Goal: Transaction & Acquisition: Purchase product/service

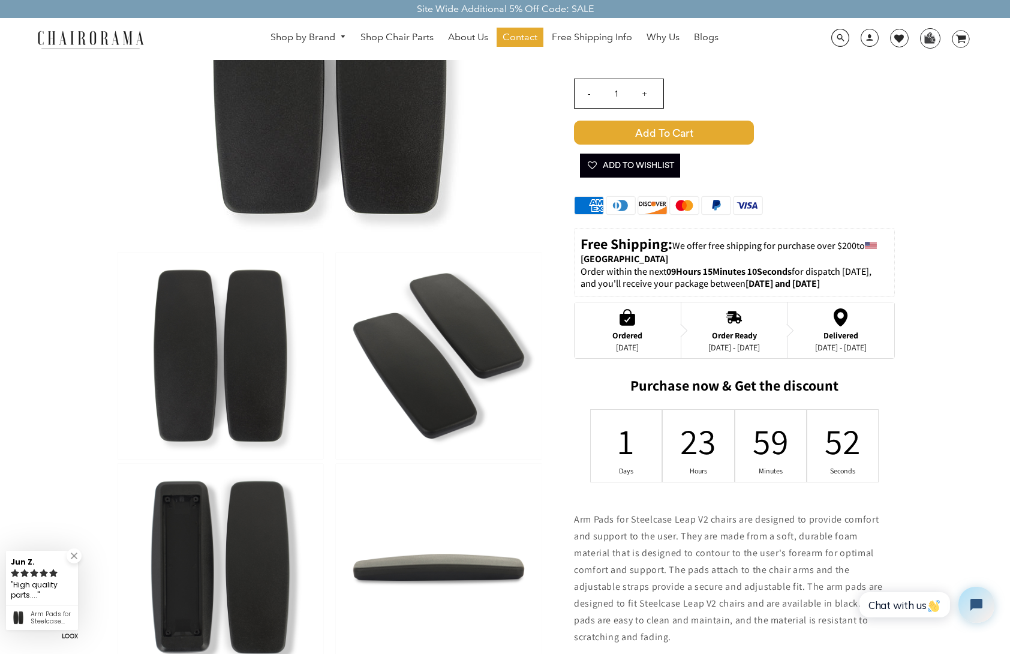
scroll to position [240, 0]
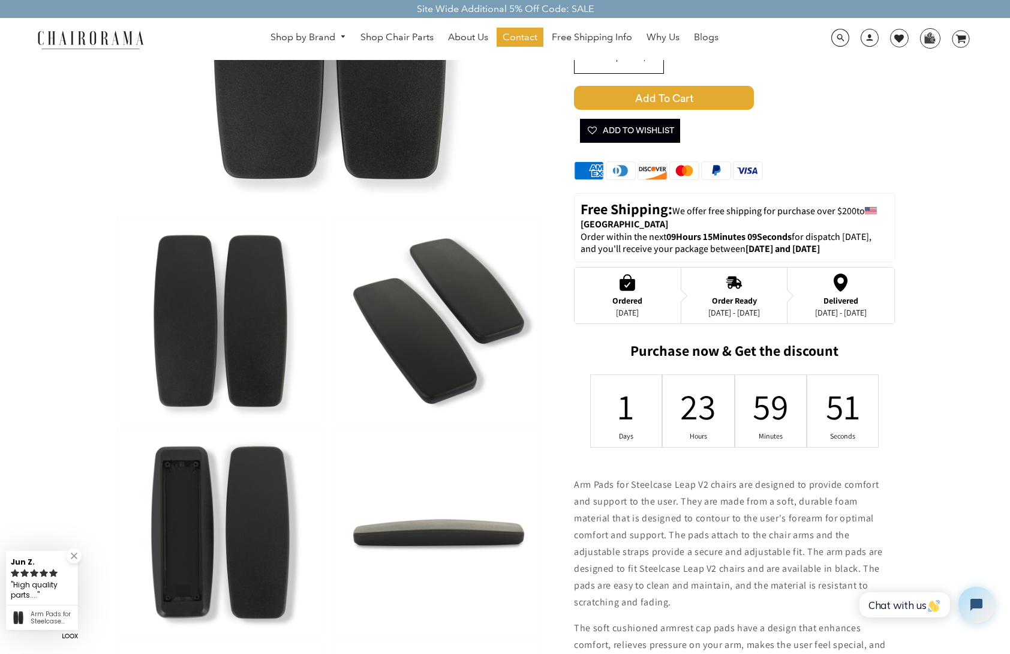
click at [240, 545] on img at bounding box center [221, 532] width 206 height 206
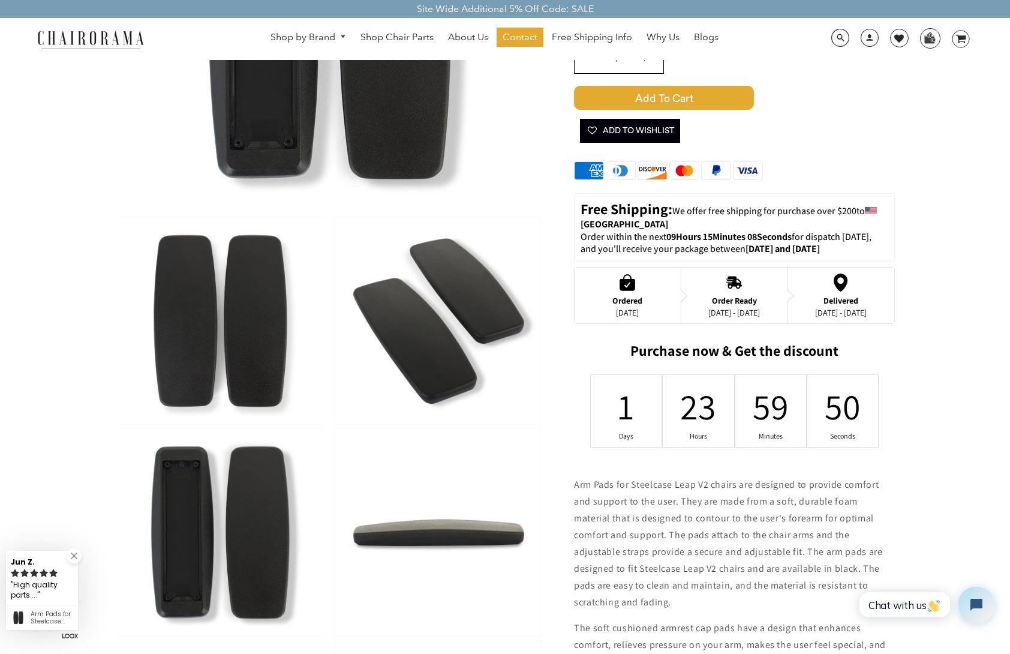
click at [181, 539] on img at bounding box center [221, 532] width 206 height 206
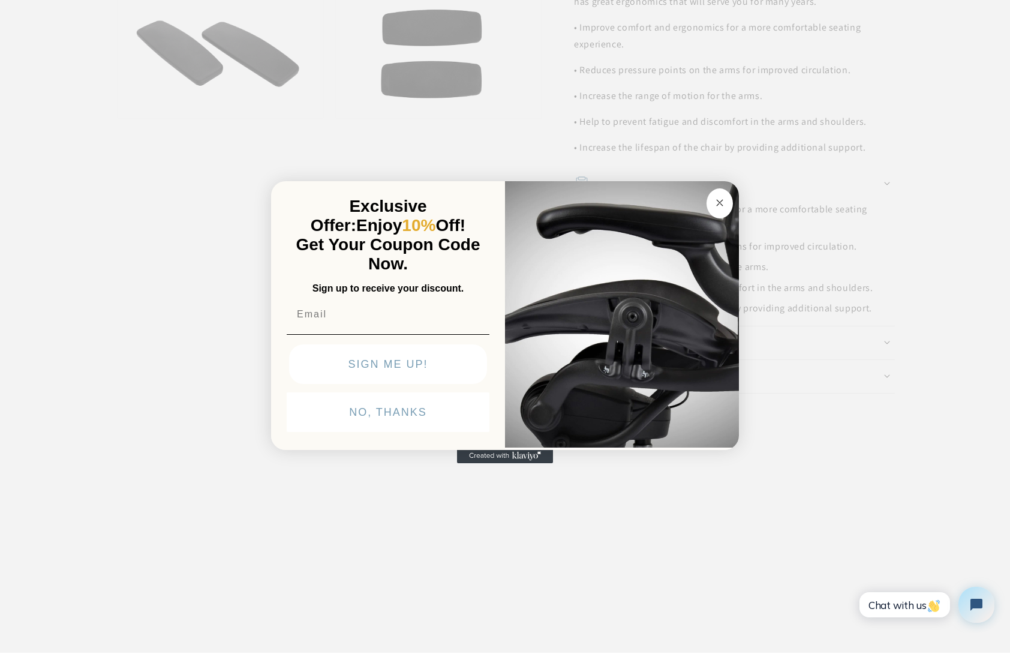
scroll to position [960, 0]
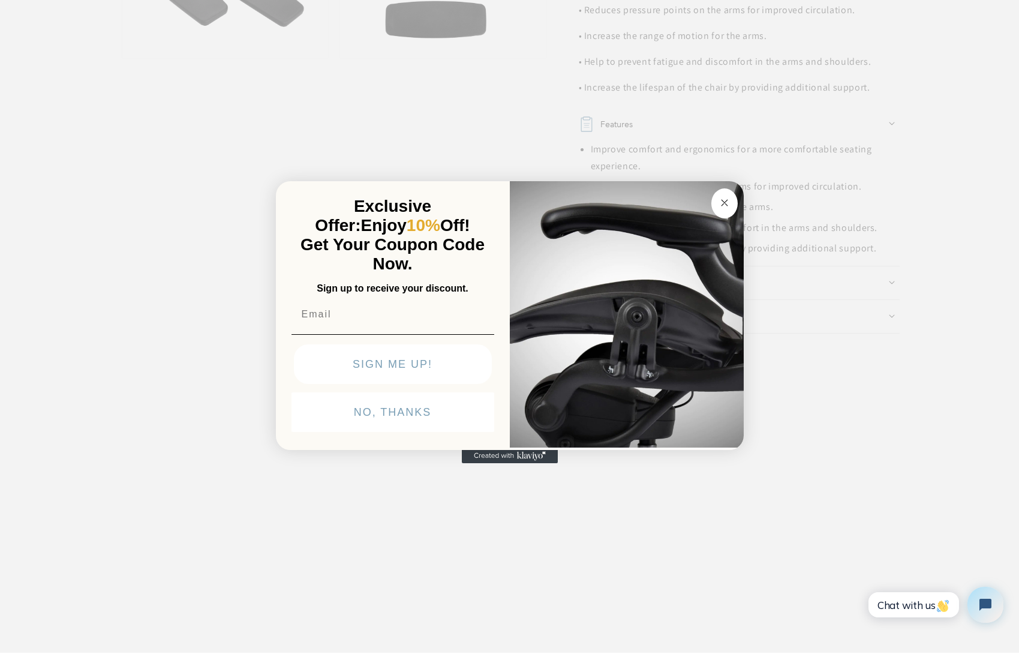
click at [724, 209] on circle "Close dialog" at bounding box center [725, 203] width 14 height 14
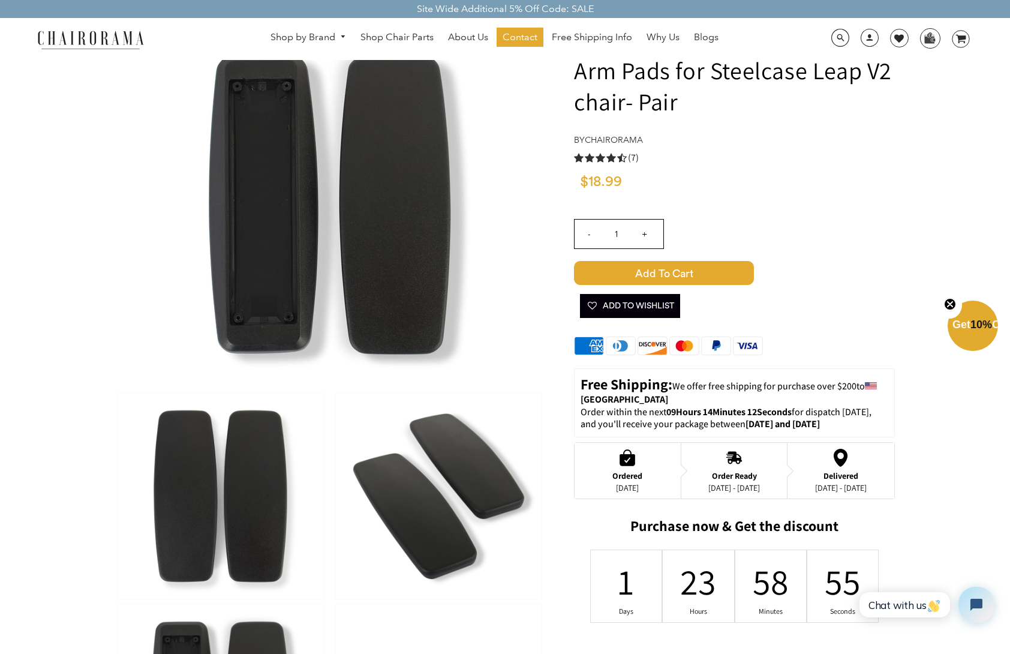
scroll to position [0, 0]
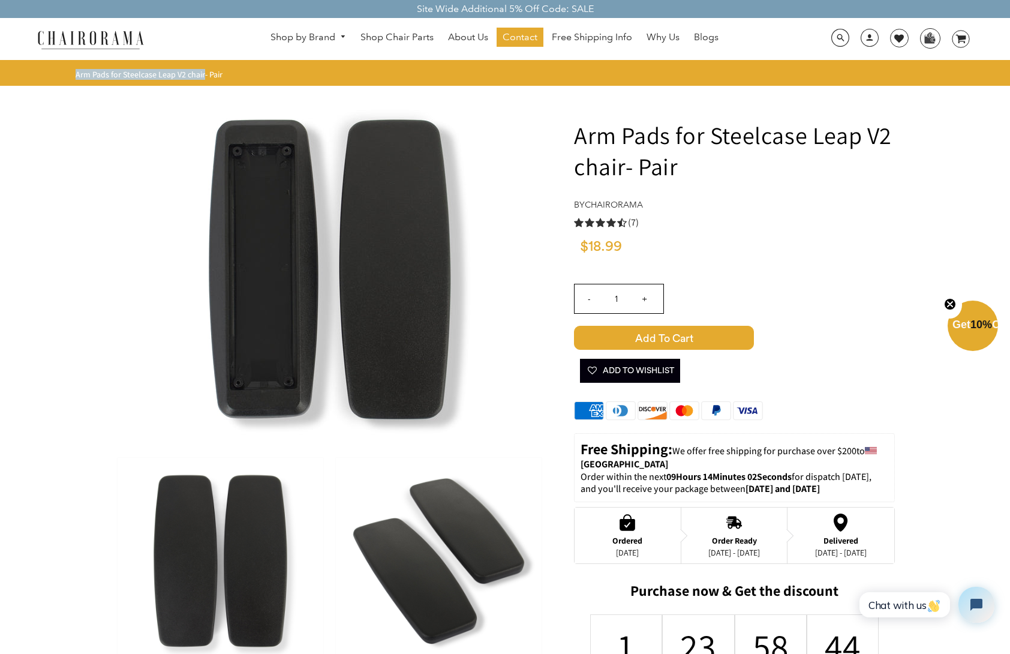
drag, startPoint x: 77, startPoint y: 74, endPoint x: 203, endPoint y: 77, distance: 126.0
click at [203, 77] on span "Arm Pads for Steelcase Leap V2 chair- Pair" at bounding box center [149, 74] width 147 height 11
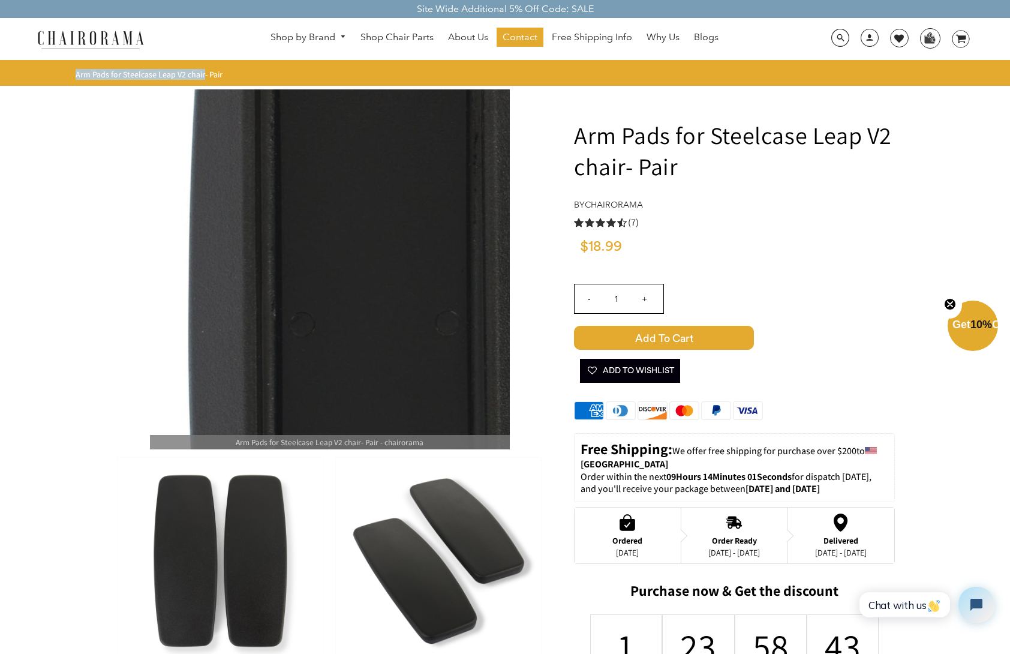
copy span "Arm Pads for Steelcase Leap V2 chair"
